Goal: Information Seeking & Learning: Learn about a topic

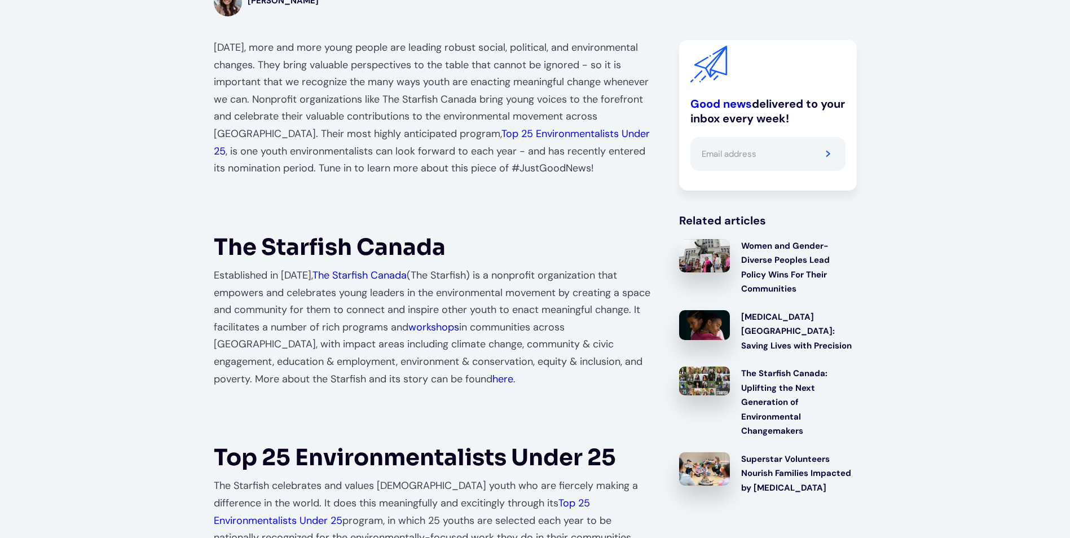
scroll to position [508, 0]
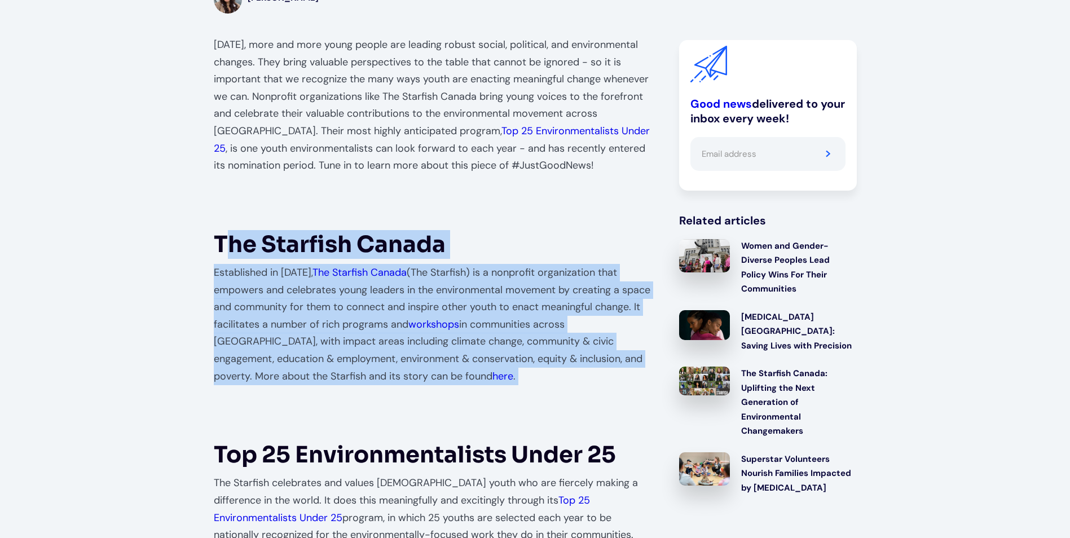
drag, startPoint x: 225, startPoint y: 234, endPoint x: 502, endPoint y: 394, distance: 319.6
drag, startPoint x: 206, startPoint y: 231, endPoint x: 469, endPoint y: 388, distance: 306.0
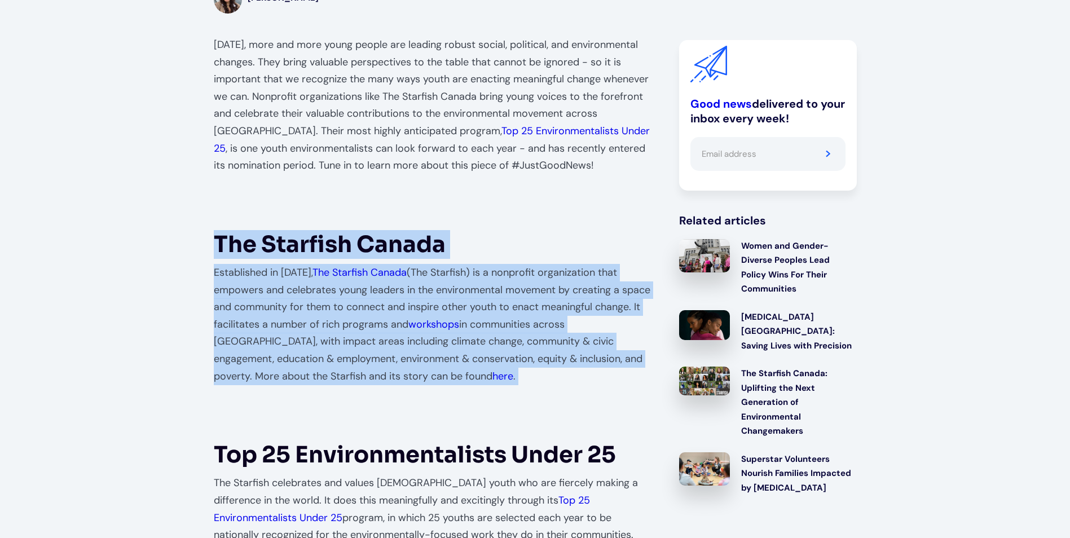
copy footer "The Starfish Canada Established in [DATE], The Starfish Canada (The Starfish) i…"
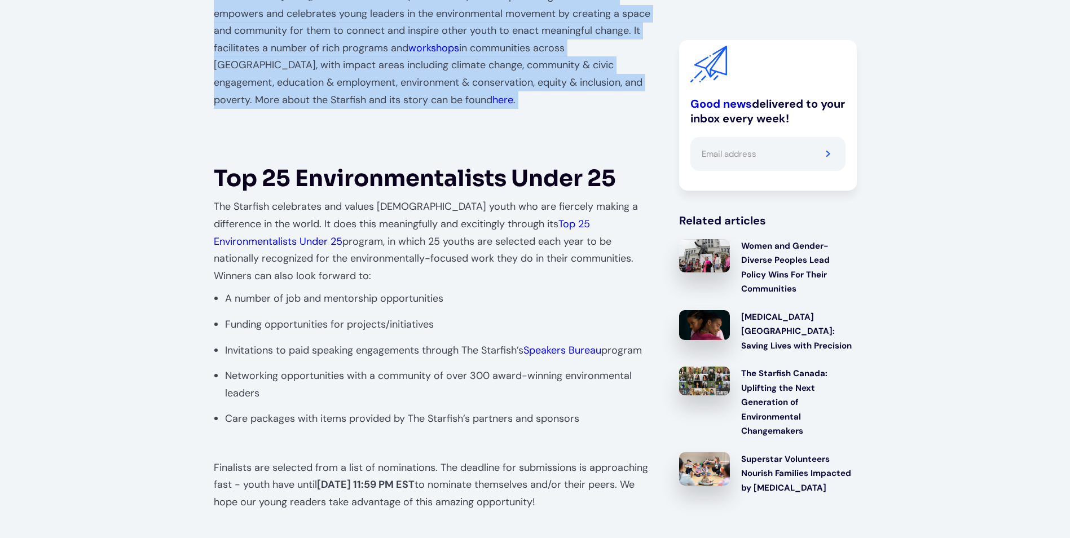
scroll to position [790, 0]
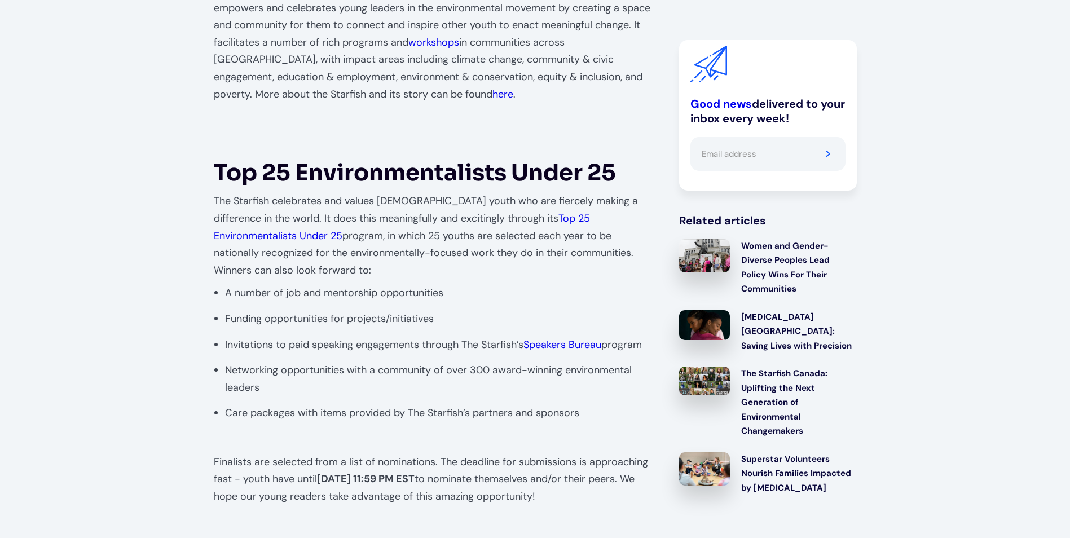
click at [541, 260] on p "The Starfish celebrates and values [DEMOGRAPHIC_DATA] youth who are fiercely ma…" at bounding box center [435, 235] width 443 height 86
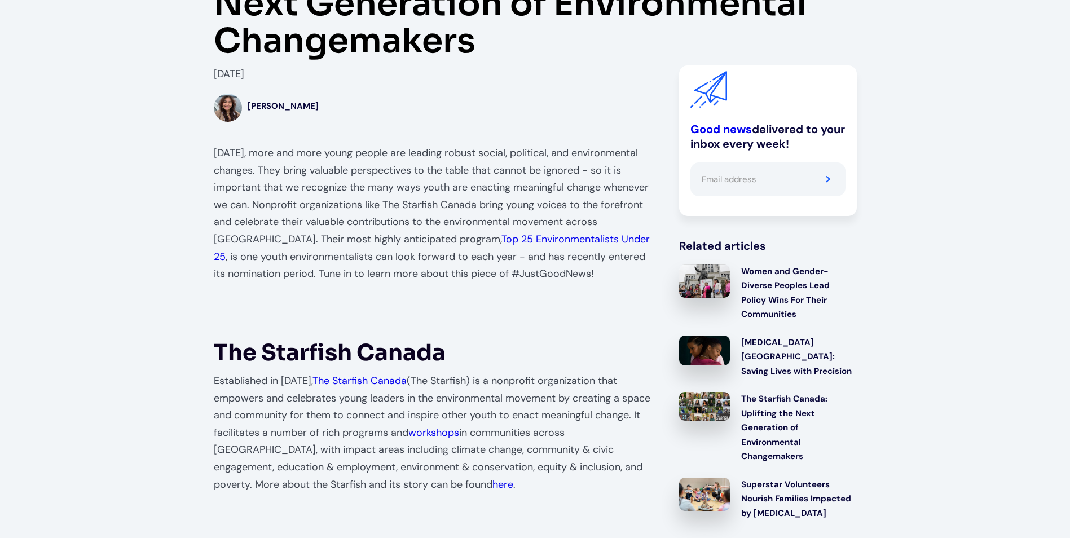
scroll to position [0, 0]
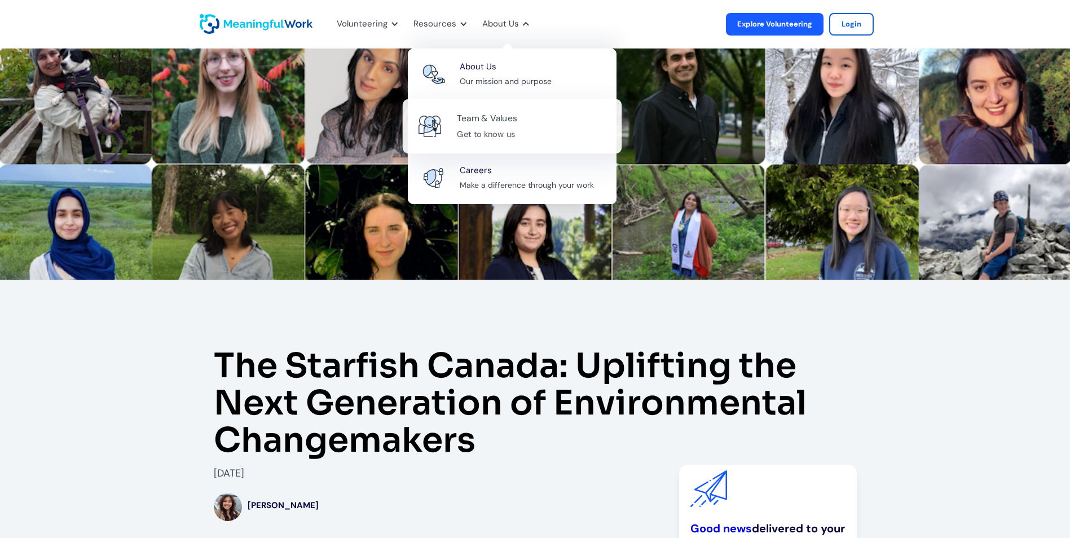
click at [480, 123] on div "Team & Values" at bounding box center [487, 118] width 60 height 15
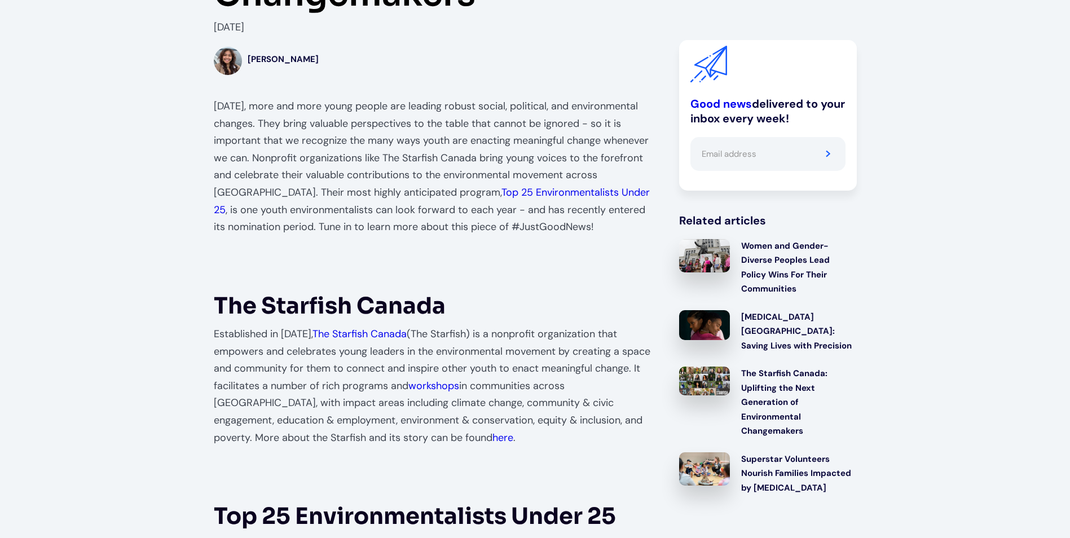
scroll to position [508, 0]
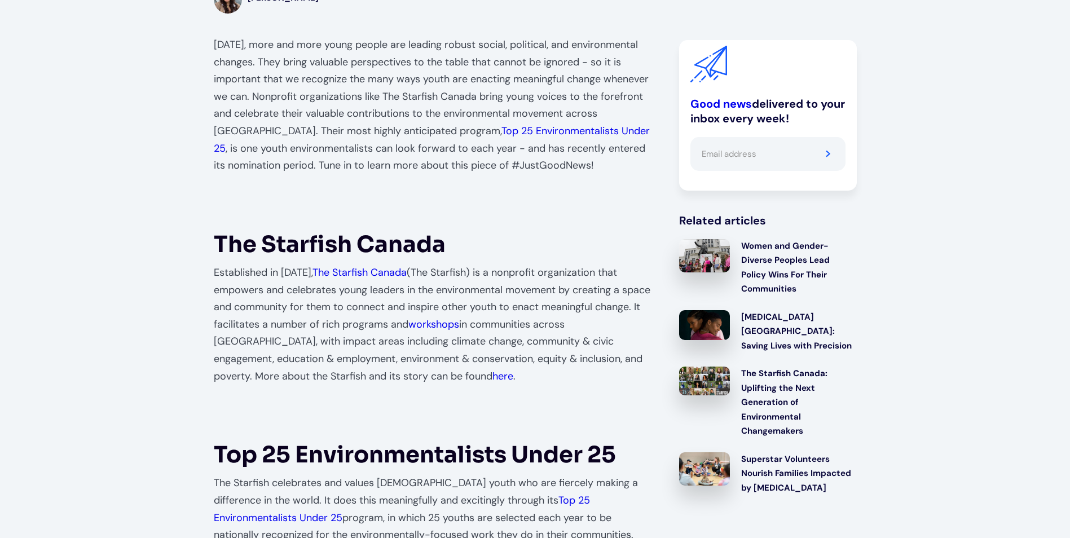
click at [340, 271] on link "The Starfish Canada" at bounding box center [359, 273] width 94 height 14
